Goal: Book appointment/travel/reservation

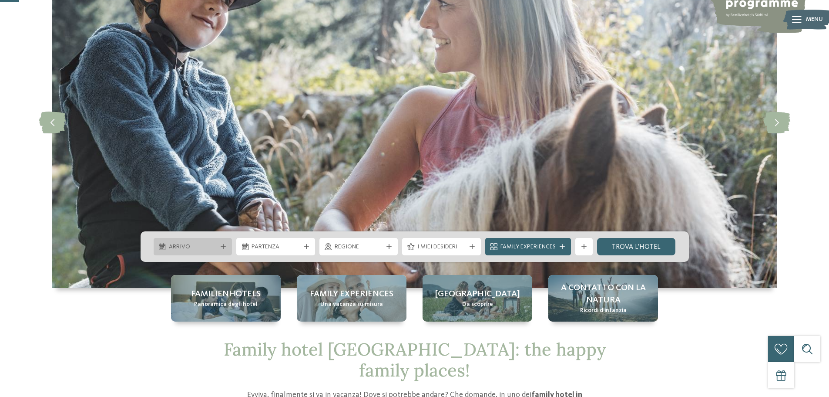
click at [221, 245] on icon at bounding box center [223, 246] width 5 height 5
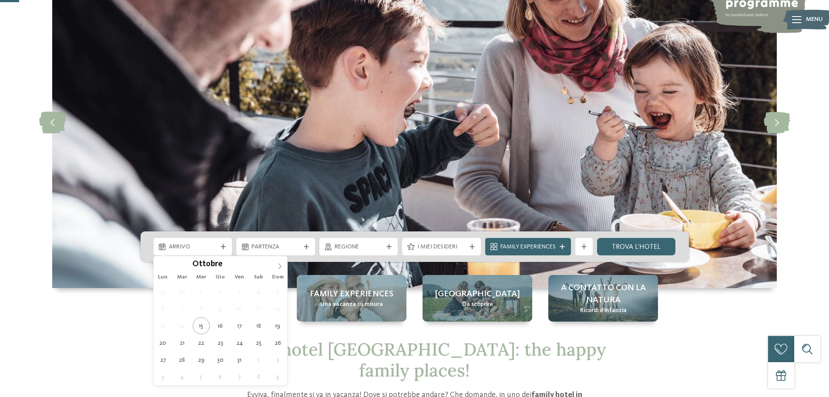
click at [276, 266] on span at bounding box center [280, 263] width 15 height 15
type div "30.12.2025"
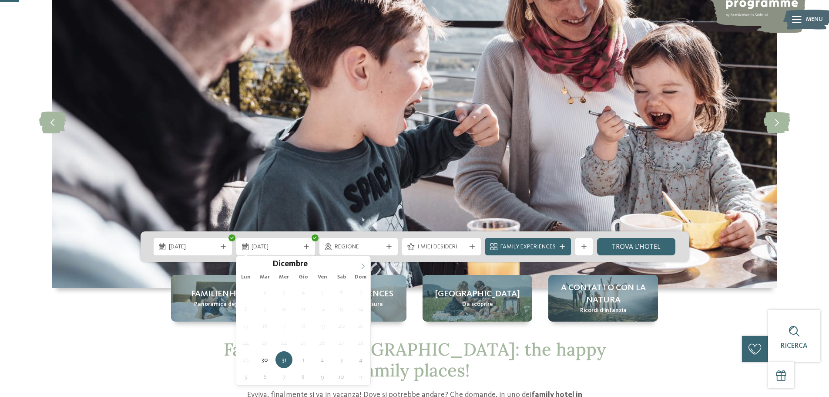
type input "****"
click at [359, 268] on span at bounding box center [363, 263] width 15 height 15
type div "02.01.2026"
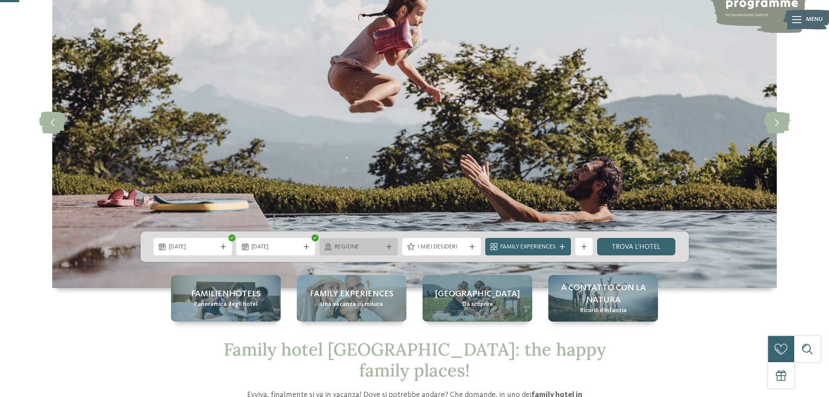
click at [369, 246] on span "Regione" at bounding box center [359, 247] width 48 height 9
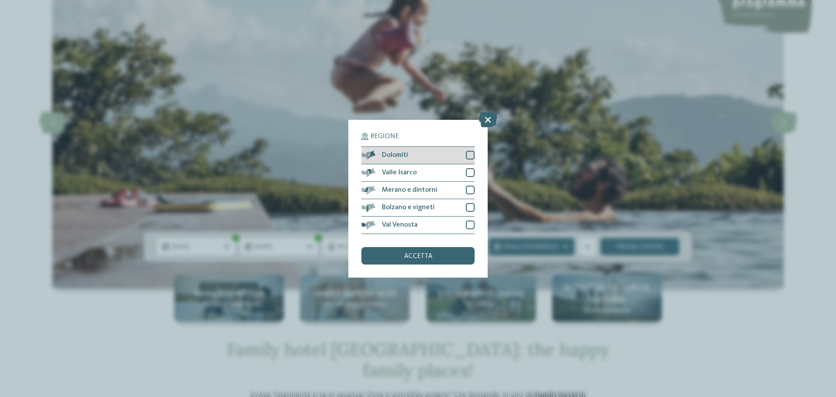
click at [468, 156] on div at bounding box center [470, 155] width 9 height 9
click at [469, 175] on div at bounding box center [470, 172] width 9 height 9
click at [468, 188] on div at bounding box center [470, 189] width 9 height 9
click at [468, 207] on div at bounding box center [470, 207] width 9 height 9
click at [467, 226] on div at bounding box center [470, 224] width 9 height 9
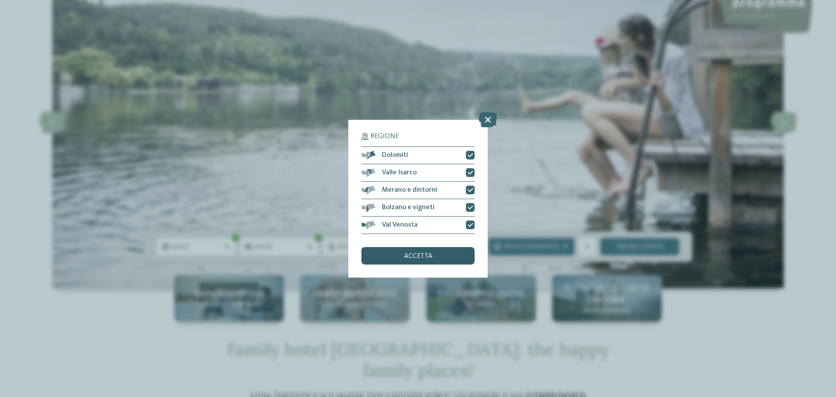
click at [447, 257] on div "accetta" at bounding box center [417, 255] width 113 height 17
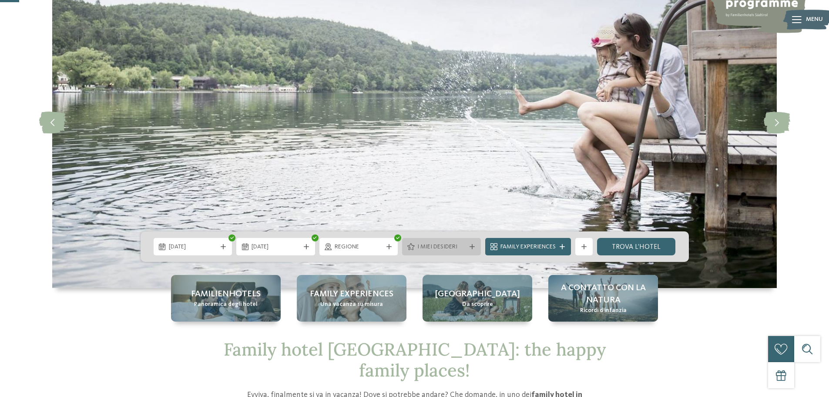
click at [448, 246] on span "I miei desideri" at bounding box center [442, 247] width 48 height 9
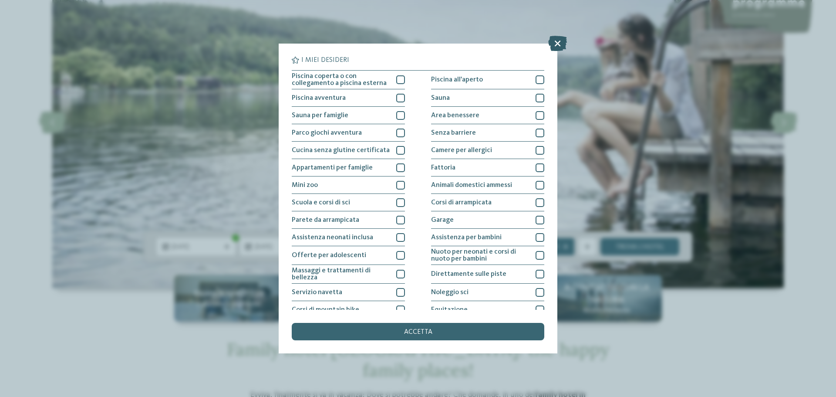
click at [556, 45] on icon at bounding box center [557, 43] width 19 height 15
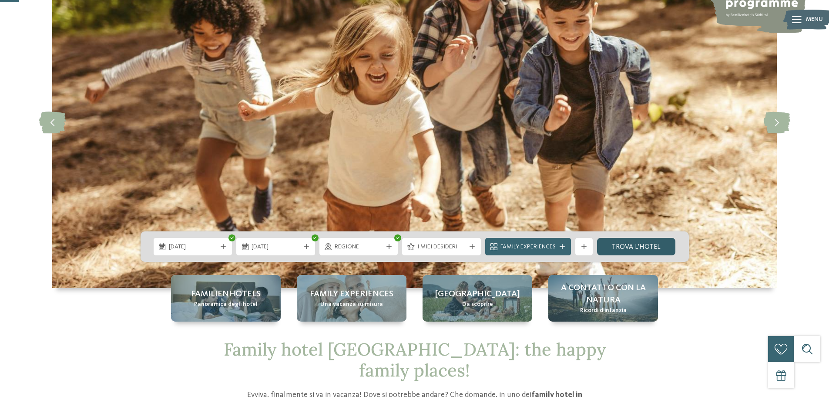
click at [653, 246] on link "trova l’hotel" at bounding box center [636, 246] width 79 height 17
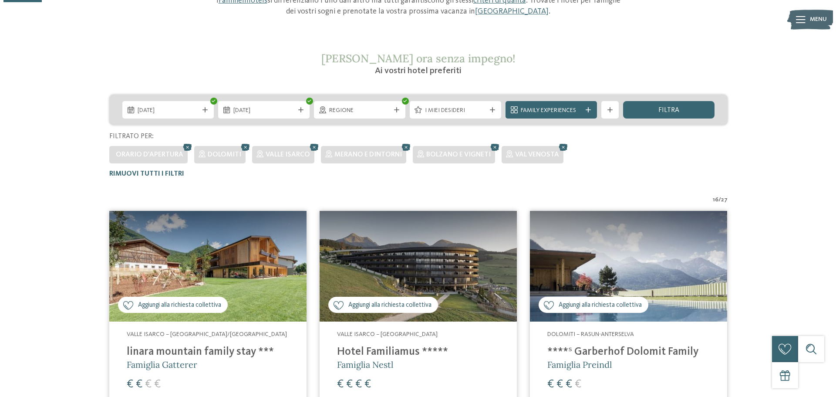
scroll to position [96, 0]
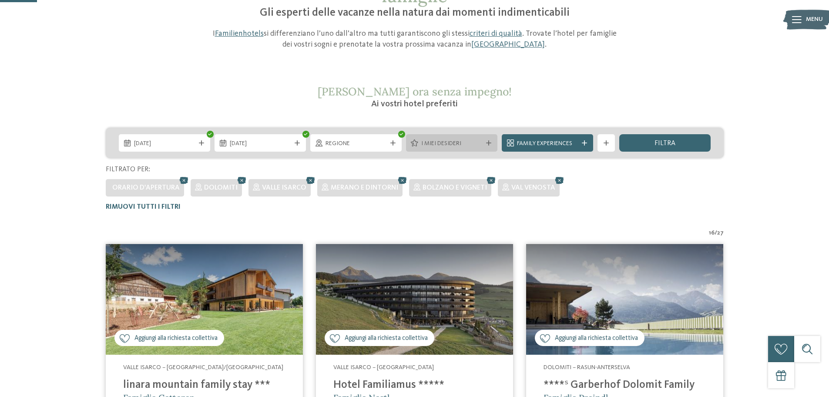
click at [477, 144] on span "I miei desideri" at bounding box center [451, 143] width 61 height 9
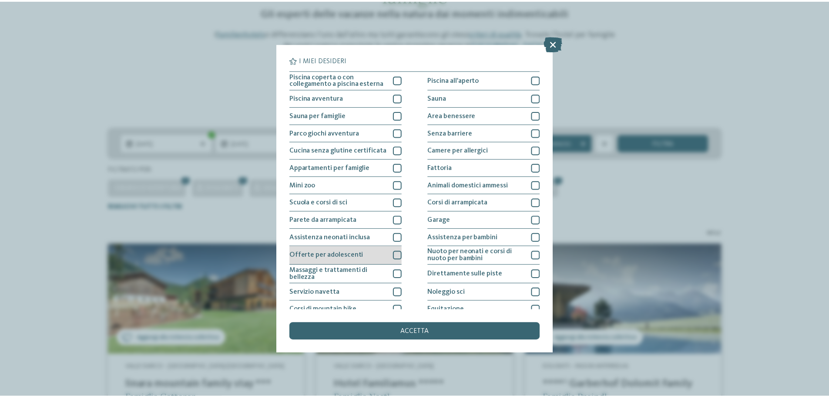
scroll to position [61, 0]
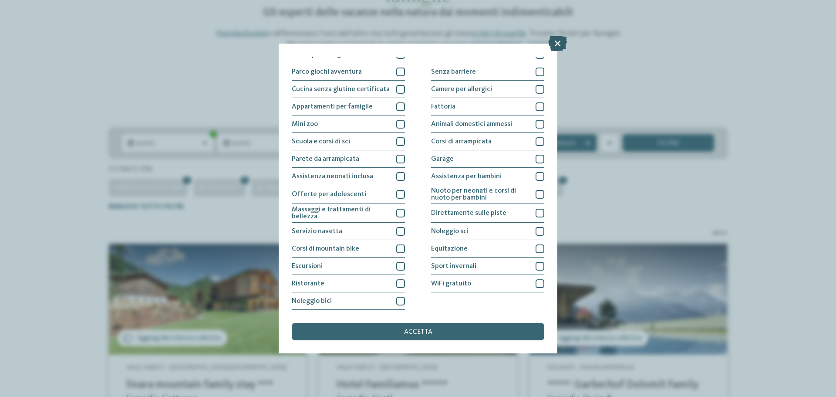
click at [556, 43] on icon at bounding box center [557, 43] width 19 height 15
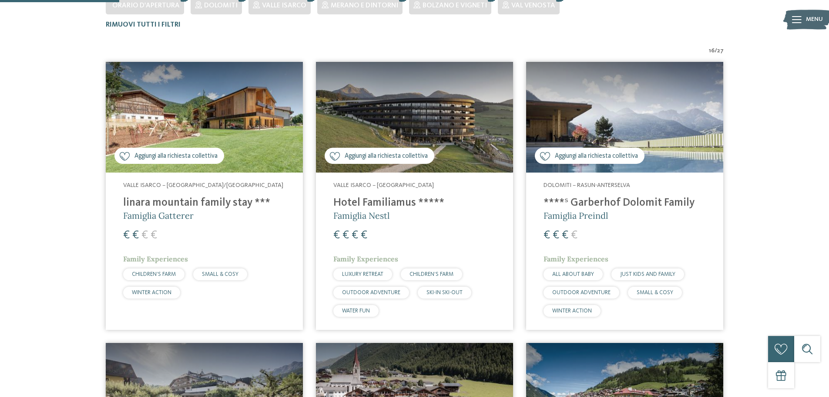
scroll to position [314, 0]
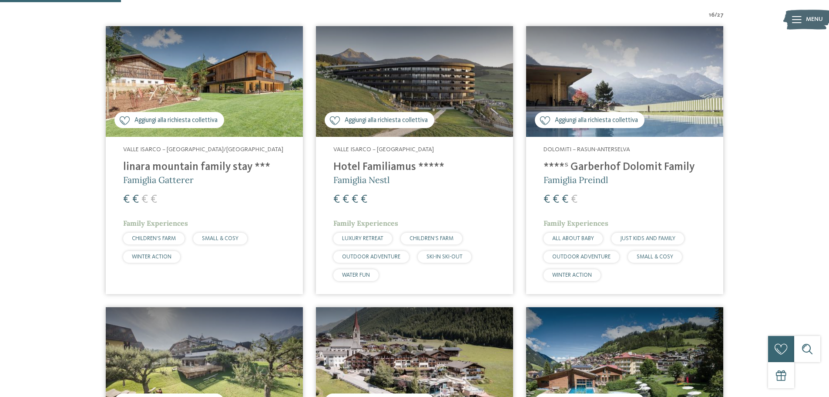
click at [226, 215] on div "Valle Isarco – Rio di Pusteria/Valles linara mountain family stay *** Famiglia …" at bounding box center [204, 206] width 197 height 138
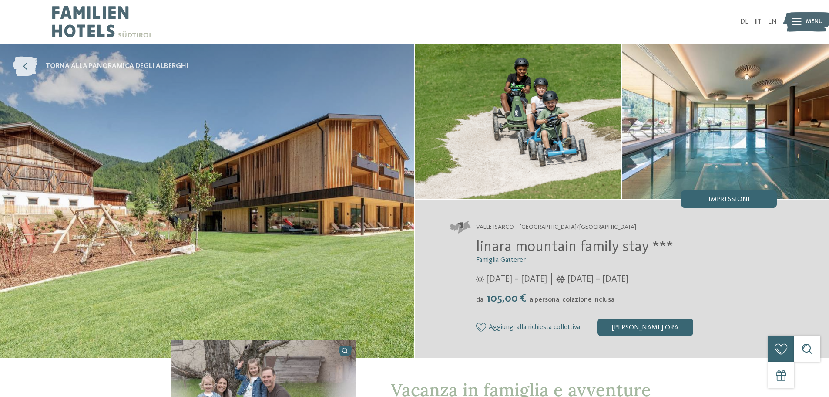
click at [21, 67] on icon at bounding box center [25, 67] width 24 height 20
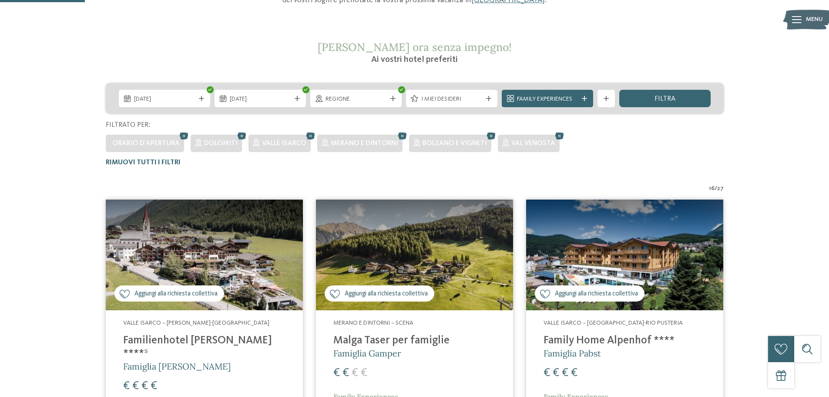
scroll to position [111, 0]
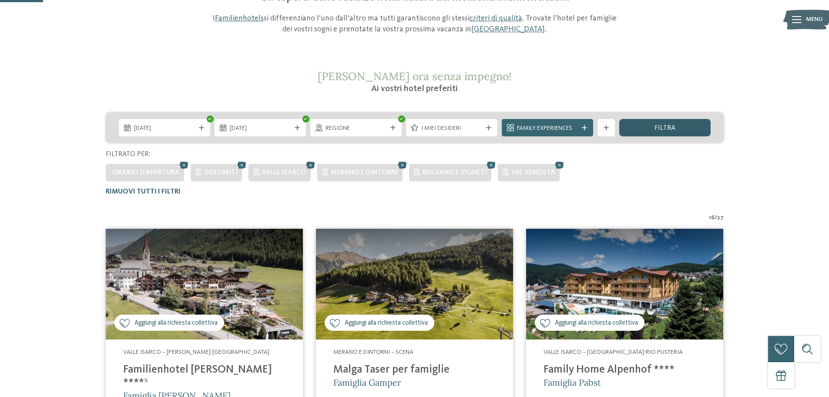
click at [662, 127] on span "filtra" at bounding box center [665, 128] width 21 height 7
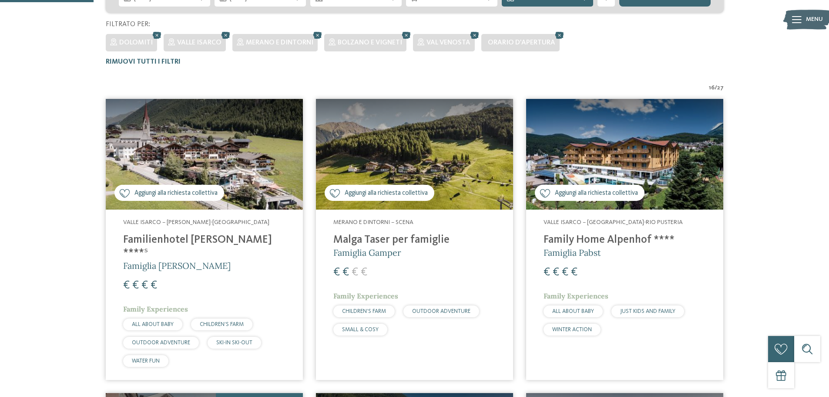
scroll to position [242, 0]
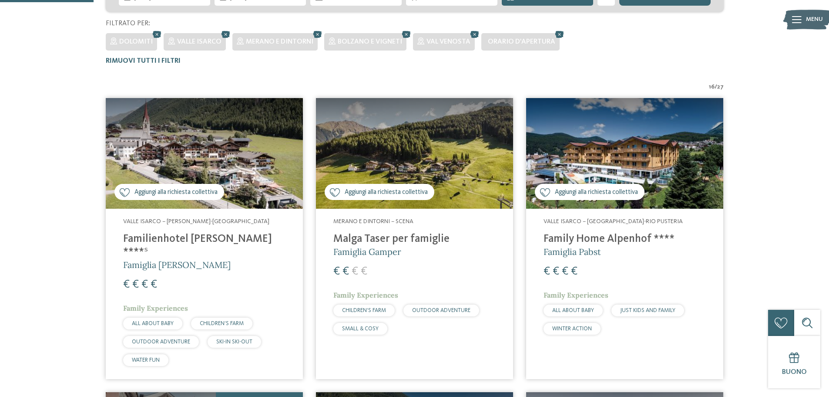
click at [447, 144] on img at bounding box center [414, 153] width 197 height 111
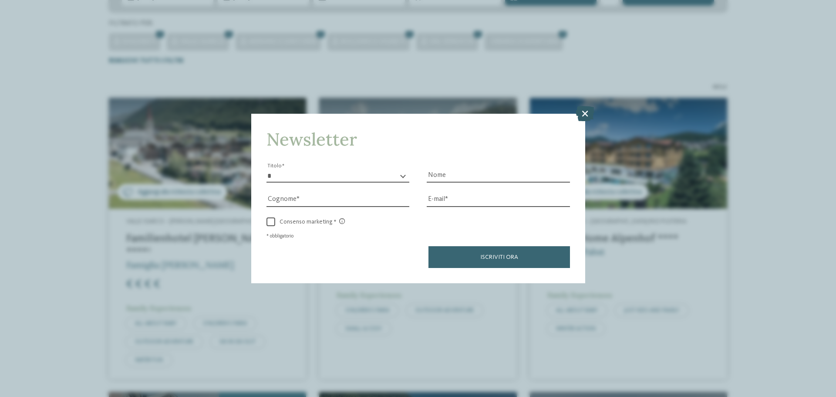
click at [579, 112] on icon at bounding box center [585, 113] width 19 height 15
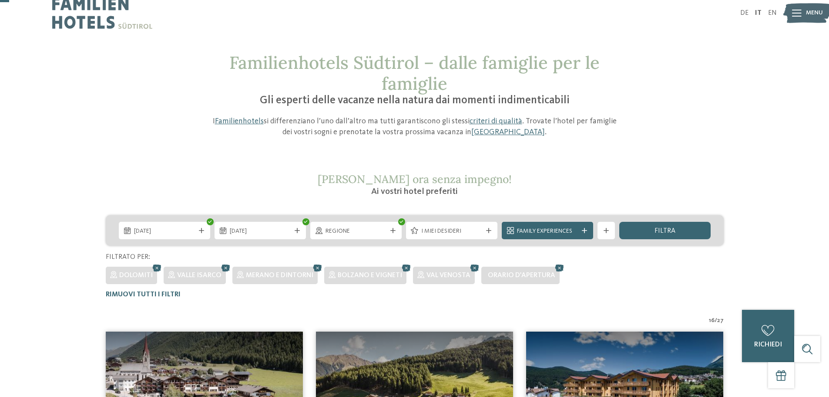
scroll to position [0, 0]
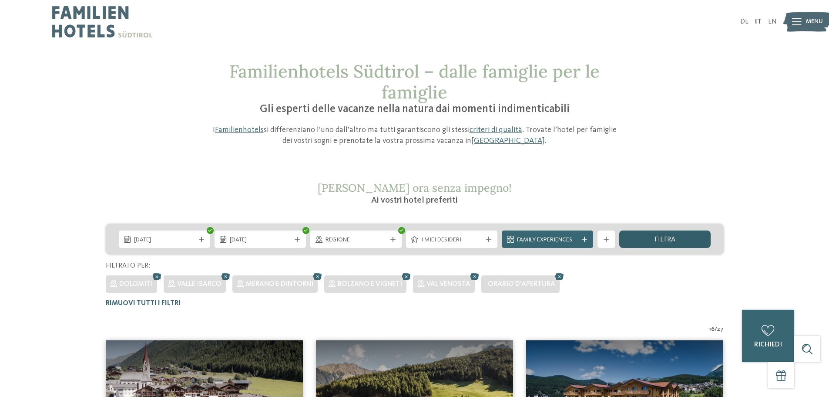
click at [677, 238] on div "filtra" at bounding box center [665, 238] width 91 height 17
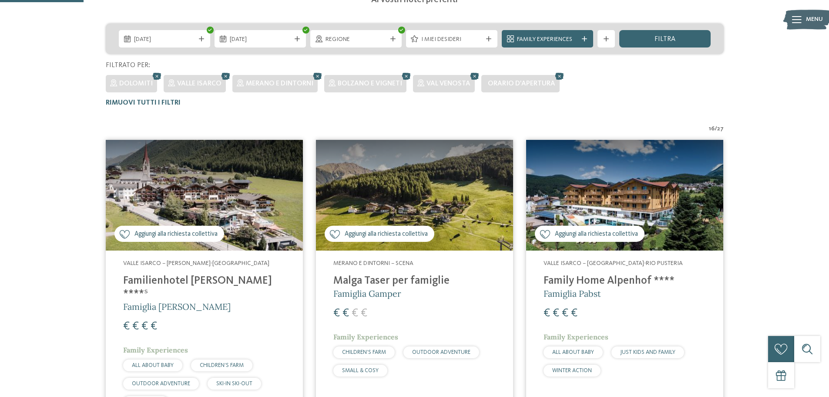
scroll to position [199, 0]
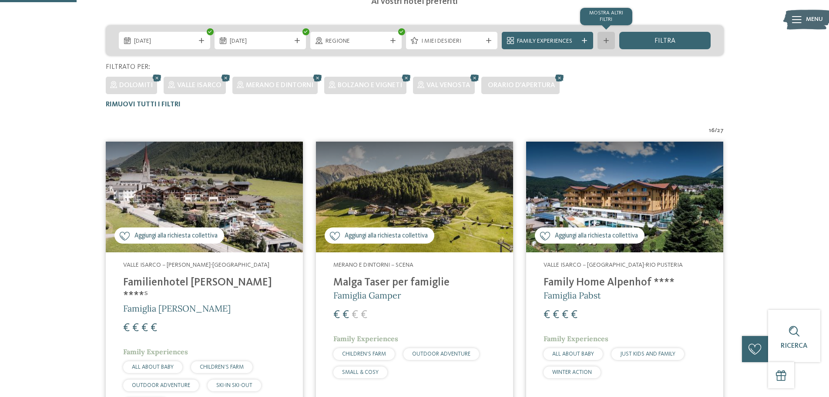
click at [606, 42] on icon at bounding box center [606, 40] width 5 height 5
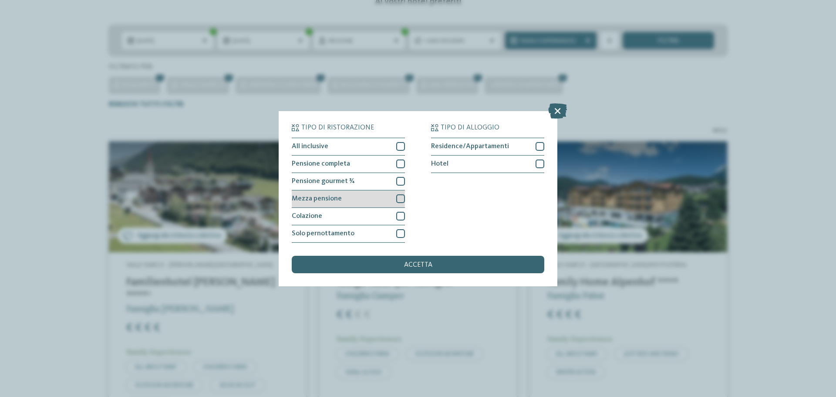
click at [401, 196] on div at bounding box center [400, 198] width 9 height 9
click at [426, 259] on div "accetta" at bounding box center [418, 264] width 253 height 17
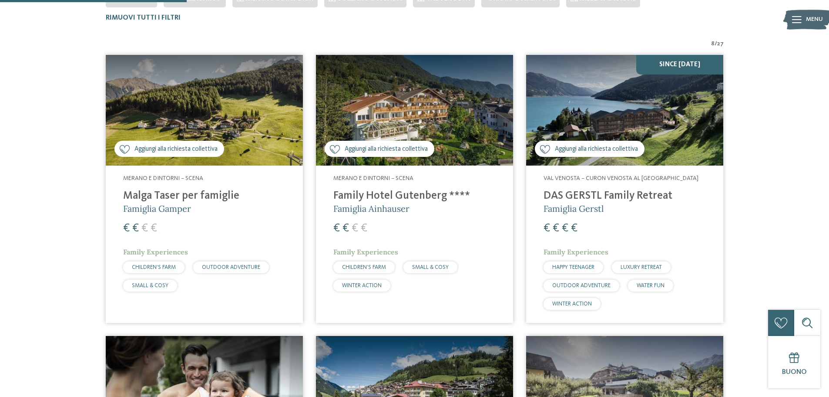
scroll to position [286, 0]
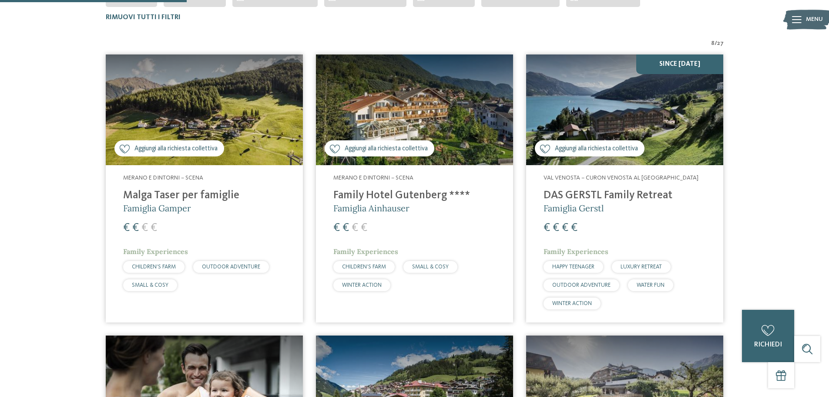
click at [458, 200] on h4 "Family Hotel Gutenberg ****" at bounding box center [414, 195] width 162 height 13
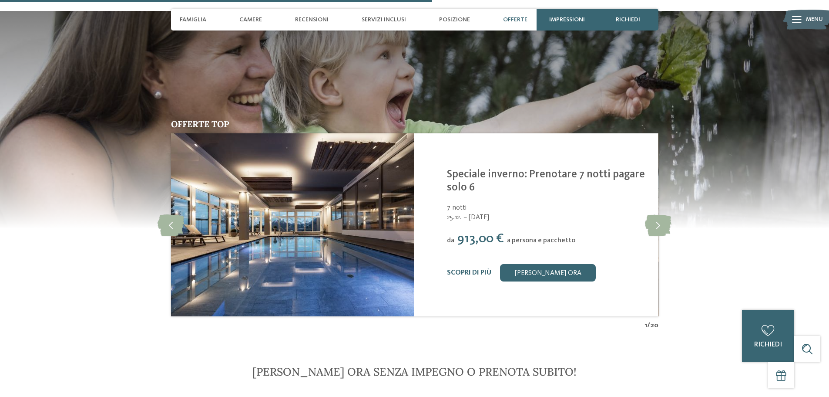
scroll to position [1785, 0]
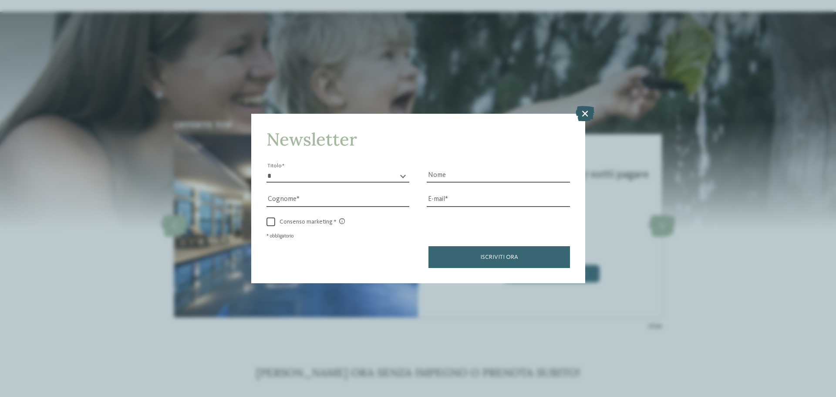
click at [588, 113] on icon at bounding box center [585, 113] width 19 height 15
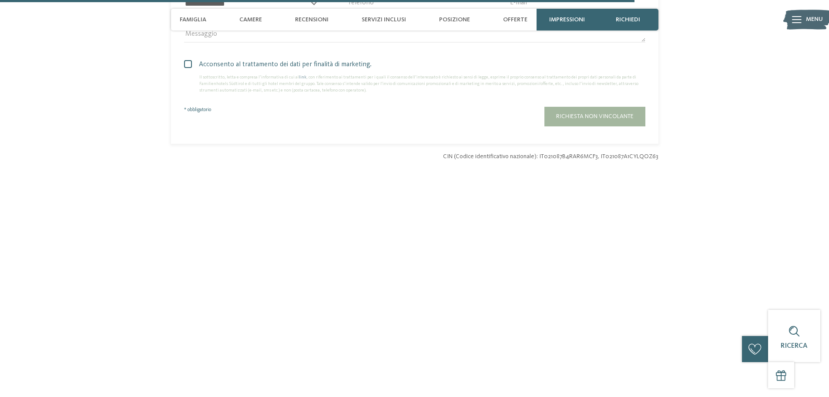
scroll to position [2743, 0]
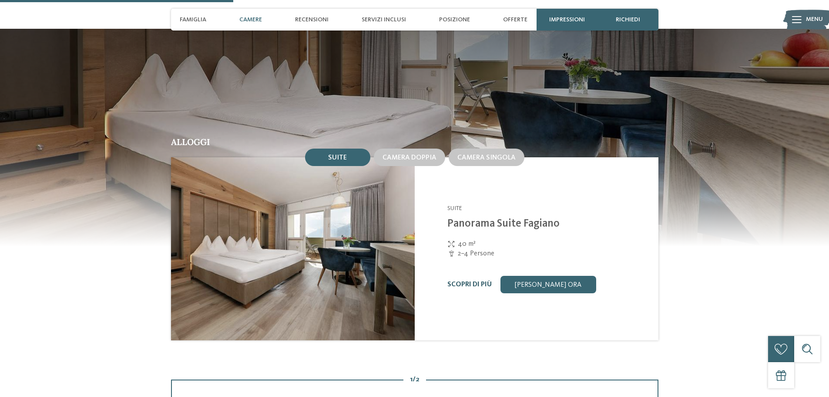
scroll to position [733, 0]
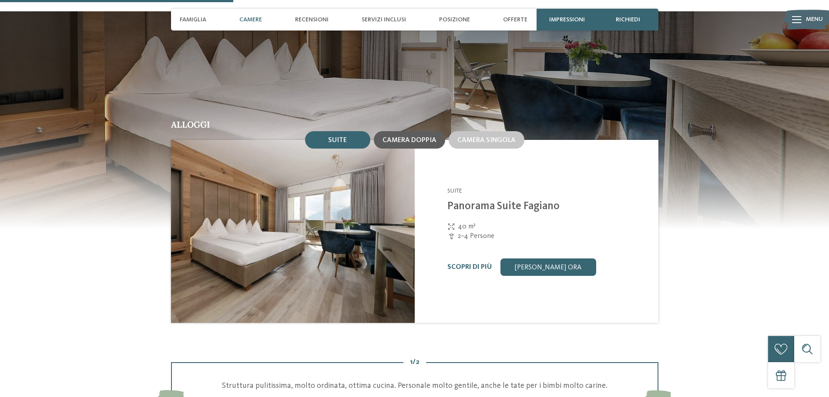
click at [424, 137] on span "Camera doppia" at bounding box center [410, 140] width 54 height 7
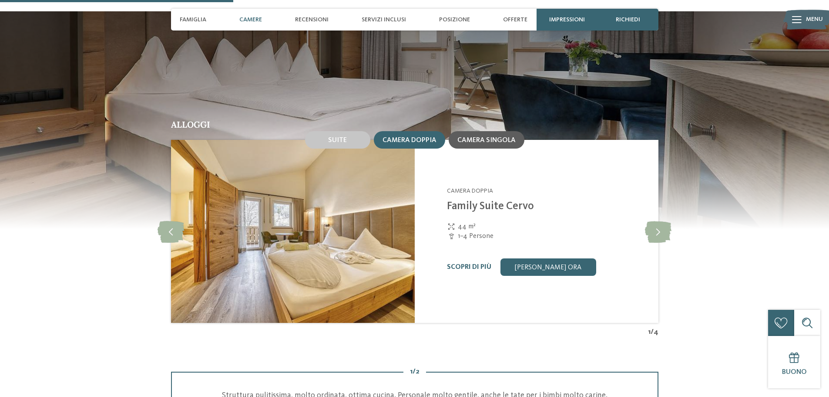
click at [480, 137] on span "Camera singola" at bounding box center [487, 140] width 58 height 7
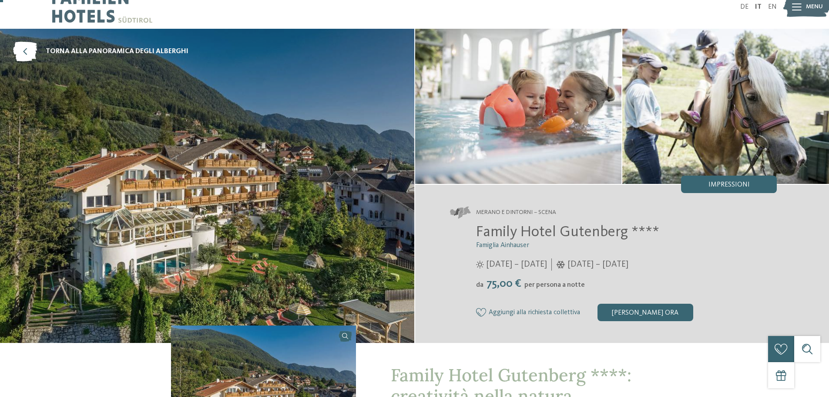
scroll to position [0, 0]
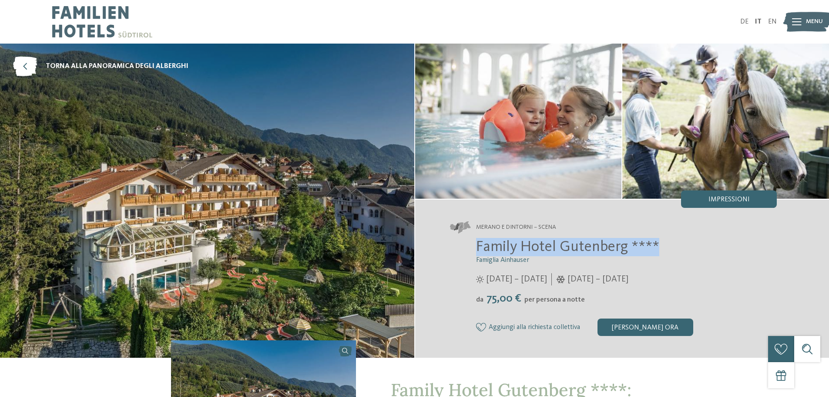
drag, startPoint x: 676, startPoint y: 249, endPoint x: 478, endPoint y: 247, distance: 197.2
click at [478, 247] on h2 "Family Hotel Gutenberg ****" at bounding box center [626, 247] width 301 height 18
copy span "Family Hotel Gutenberg ****"
